Goal: Information Seeking & Learning: Learn about a topic

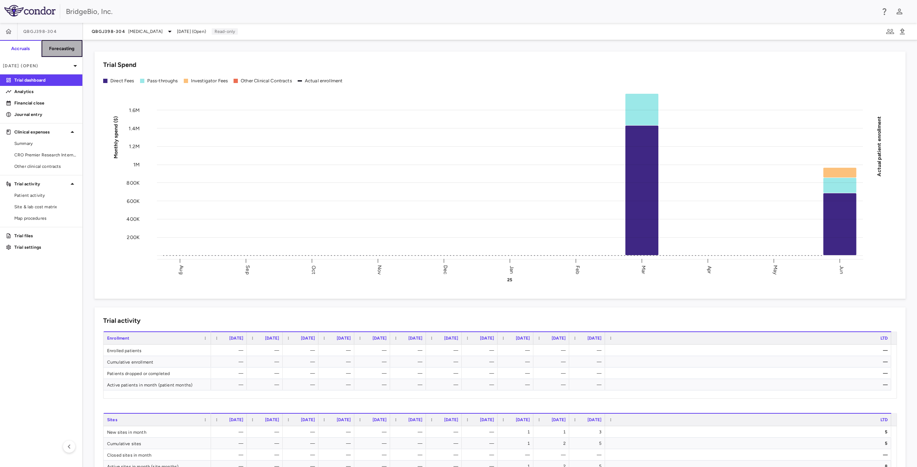
click at [61, 49] on h6 "Forecasting" at bounding box center [62, 48] width 26 height 6
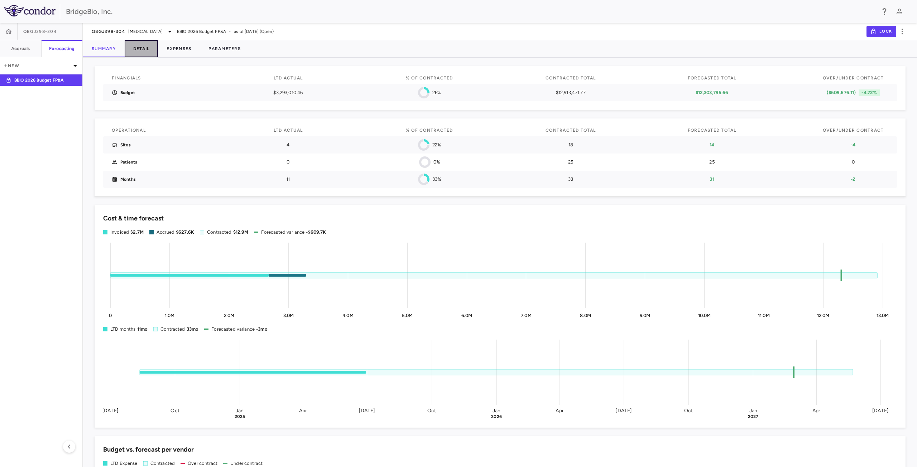
click at [145, 49] on button "Detail" at bounding box center [142, 48] width 34 height 17
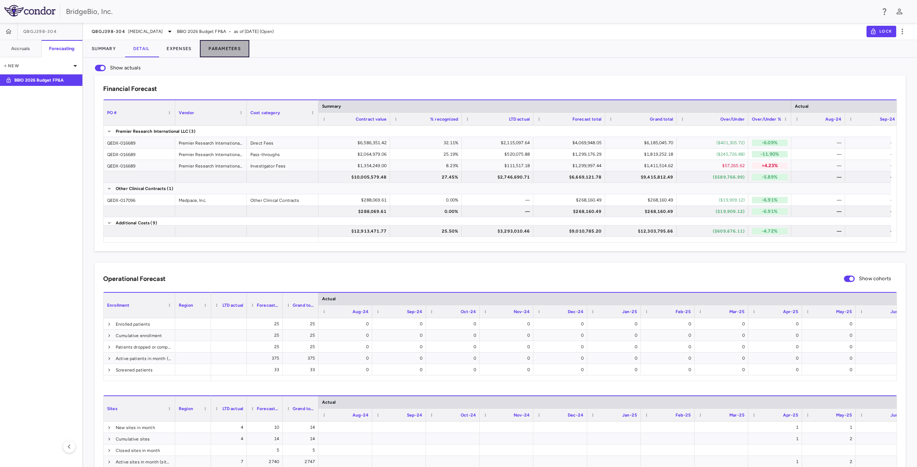
click at [222, 45] on button "Parameters" at bounding box center [224, 48] width 49 height 17
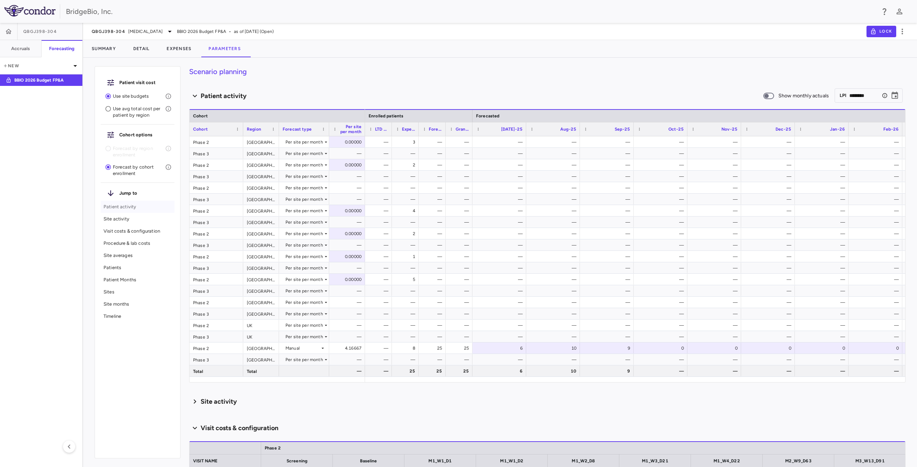
click at [142, 206] on p "Patient activity" at bounding box center [138, 207] width 68 height 6
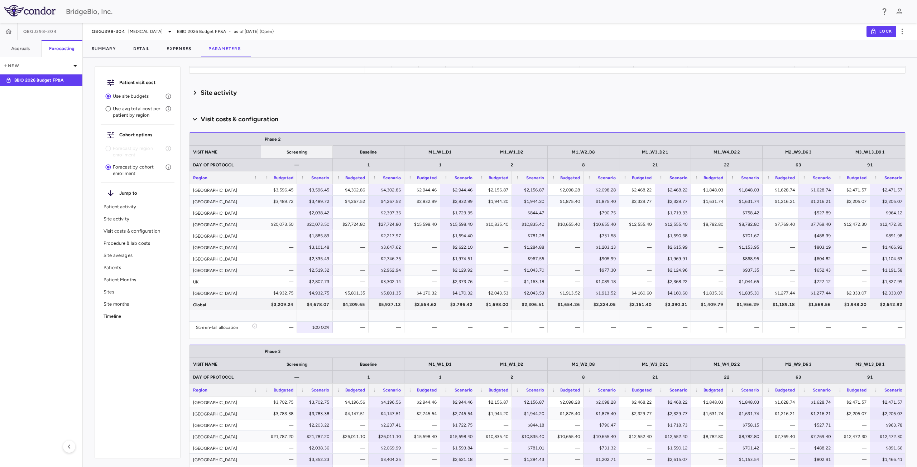
scroll to position [310, 0]
click at [175, 47] on button "Expenses" at bounding box center [179, 48] width 42 height 17
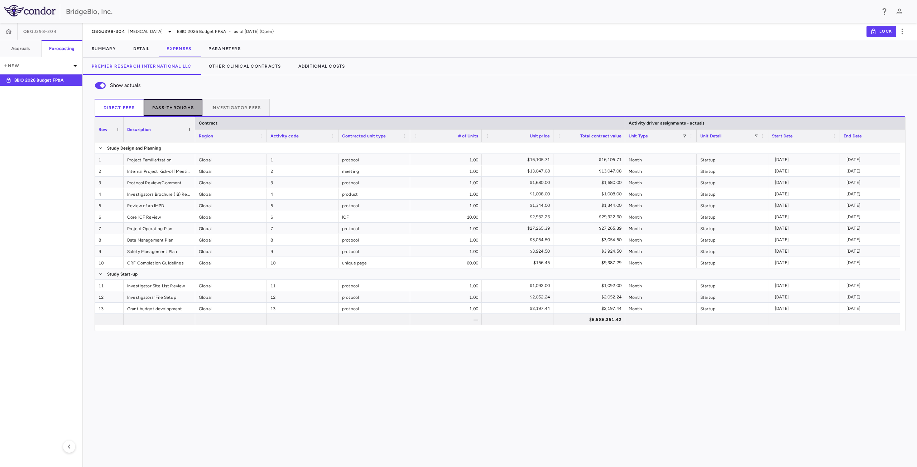
click at [173, 107] on button "Pass-throughs" at bounding box center [173, 107] width 59 height 17
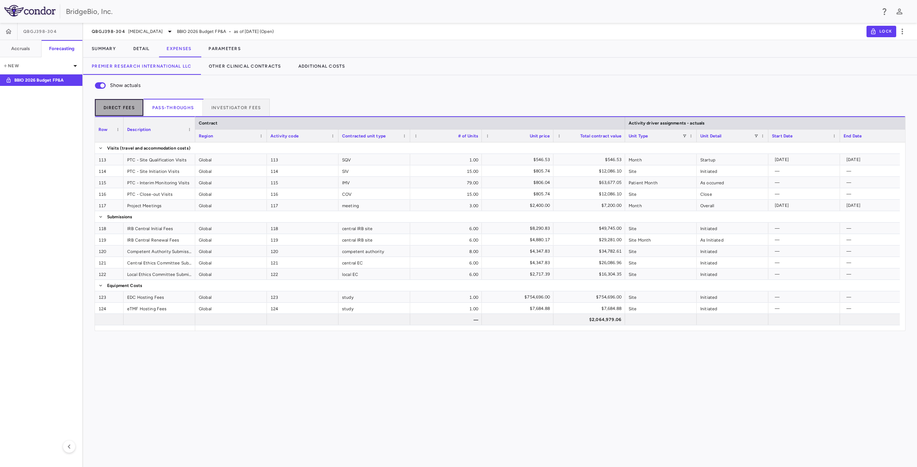
click at [134, 109] on button "Direct Fees" at bounding box center [119, 107] width 49 height 17
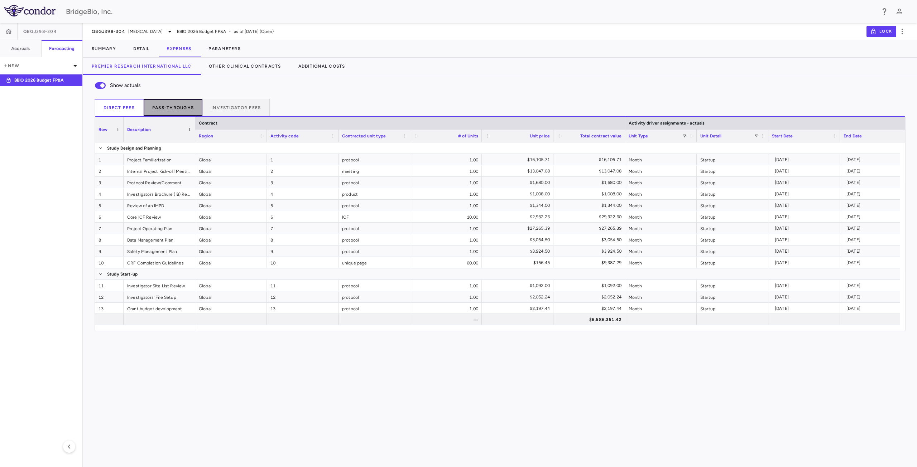
click at [177, 108] on button "Pass-throughs" at bounding box center [173, 107] width 59 height 17
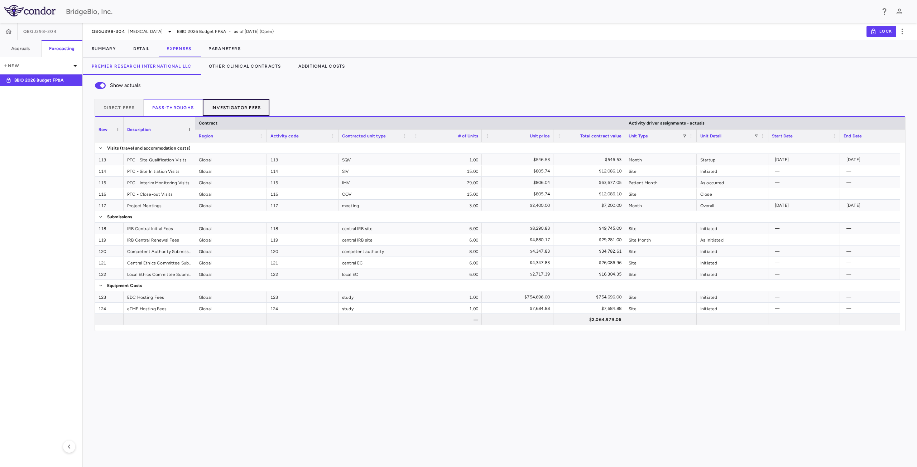
click at [232, 106] on button "Investigator Fees" at bounding box center [236, 107] width 67 height 17
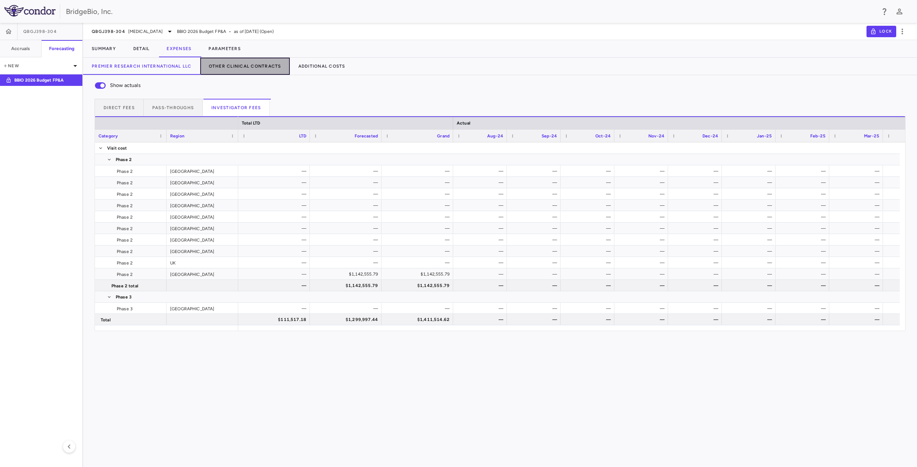
click at [247, 64] on button "Other Clinical Contracts" at bounding box center [245, 66] width 90 height 17
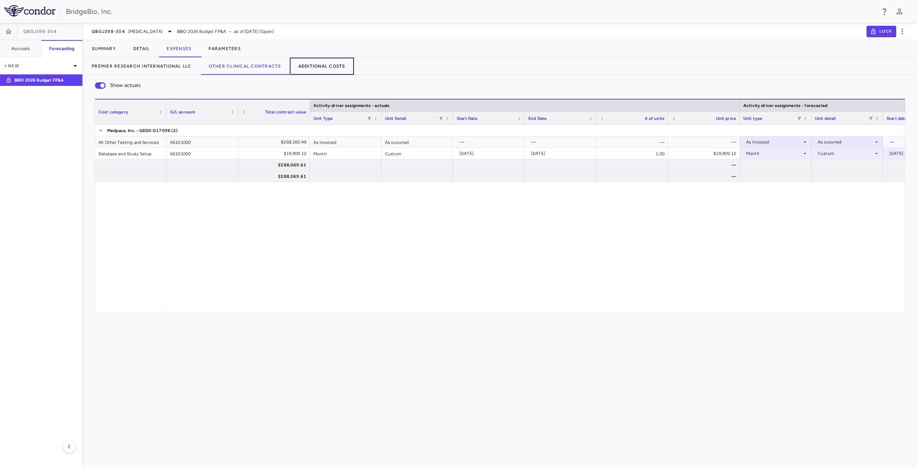
click at [322, 67] on button "Additional Costs" at bounding box center [322, 66] width 64 height 17
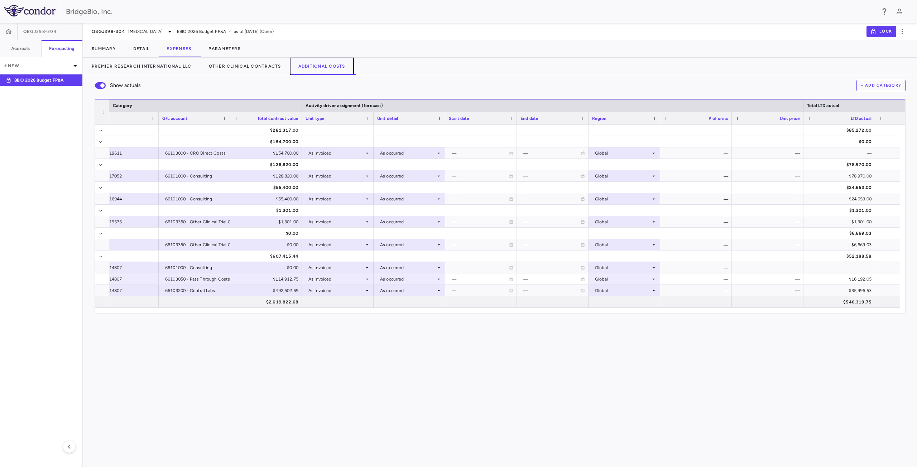
scroll to position [0, 533]
